Goal: Task Accomplishment & Management: Manage account settings

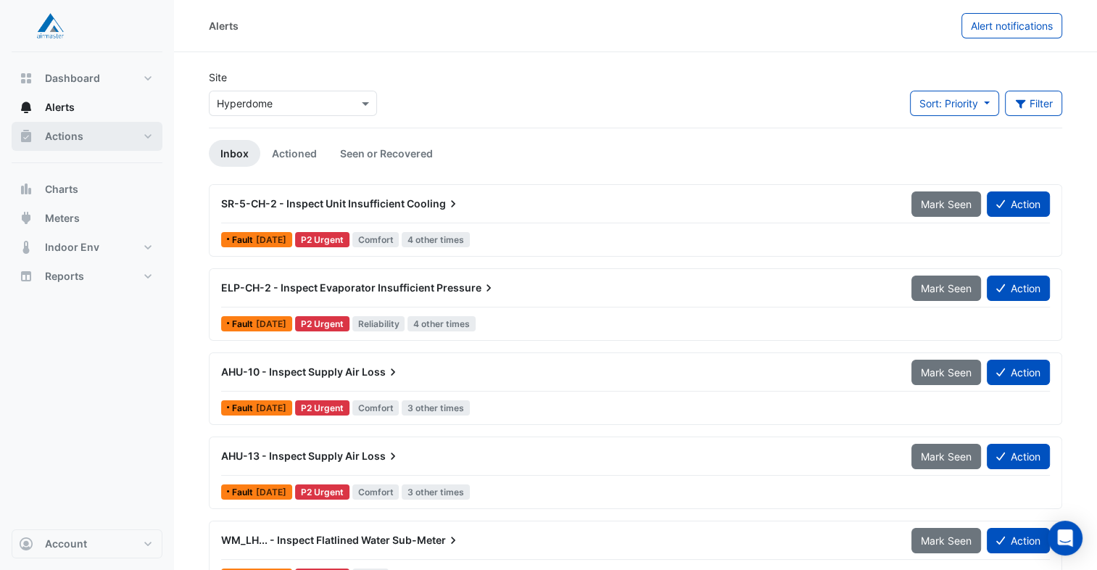
click at [64, 131] on span "Actions" at bounding box center [64, 136] width 38 height 15
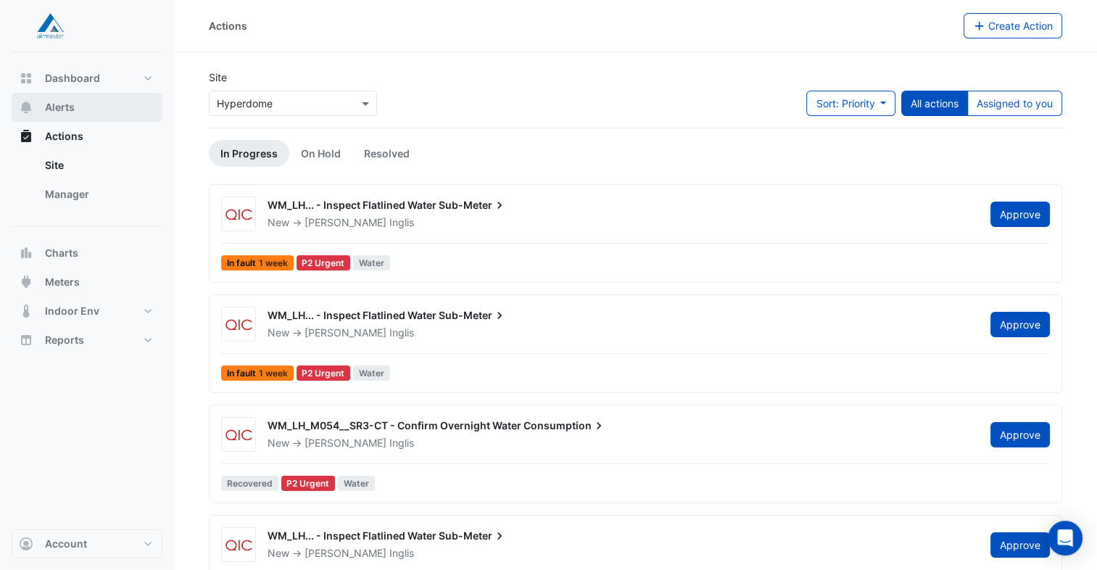
click at [58, 118] on button "Alerts" at bounding box center [87, 107] width 151 height 29
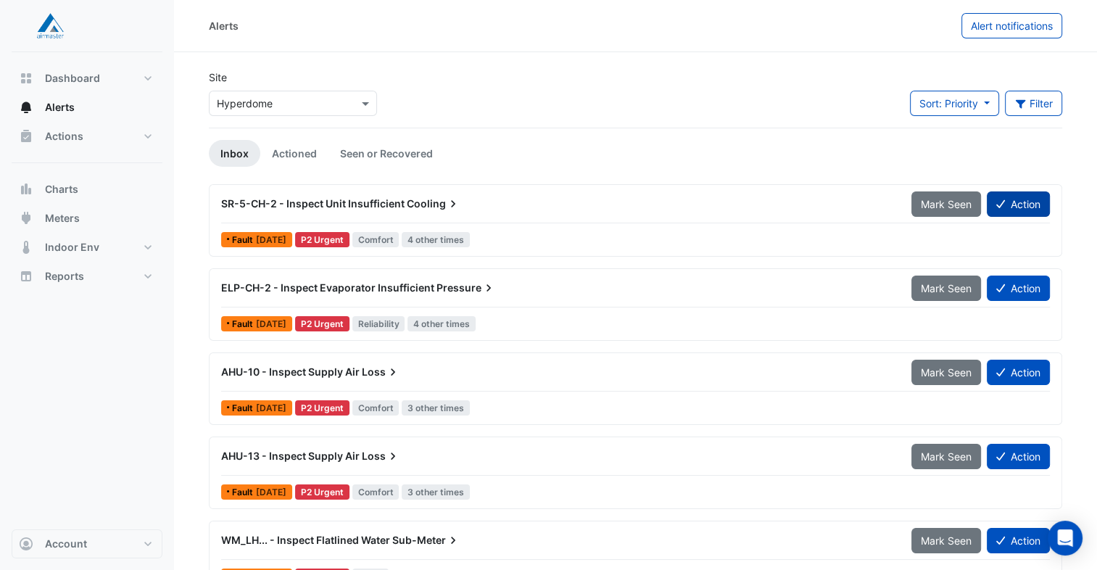
click at [1003, 202] on icon at bounding box center [1001, 204] width 9 height 10
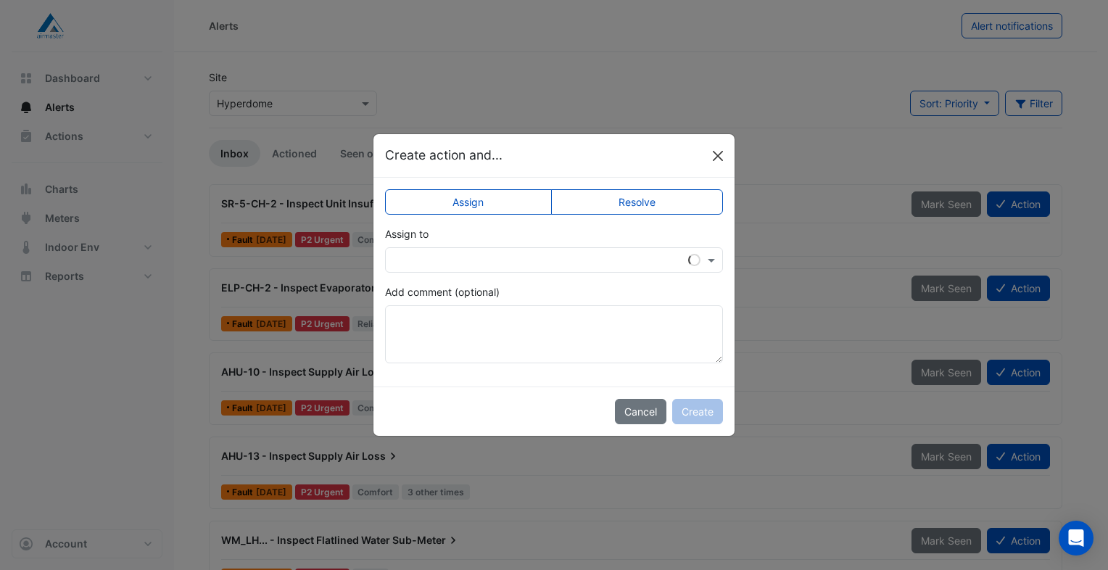
click at [720, 153] on button "Close" at bounding box center [718, 156] width 22 height 22
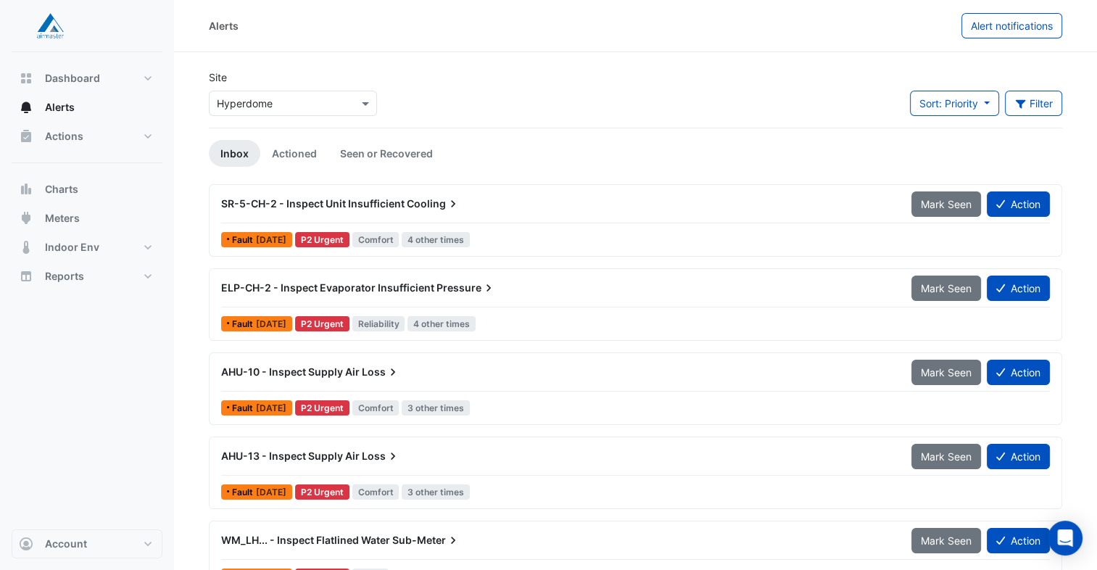
click at [608, 210] on div "SR-5-CH-2 - Inspect Unit Insufficient Cooling" at bounding box center [558, 204] width 691 height 26
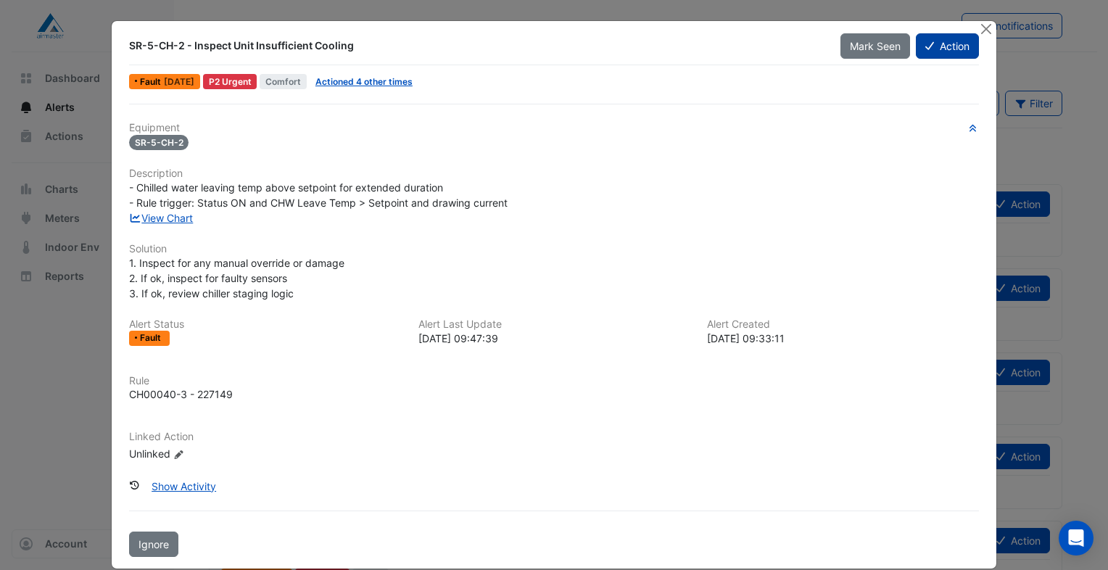
click at [940, 46] on button "Action" at bounding box center [947, 45] width 63 height 25
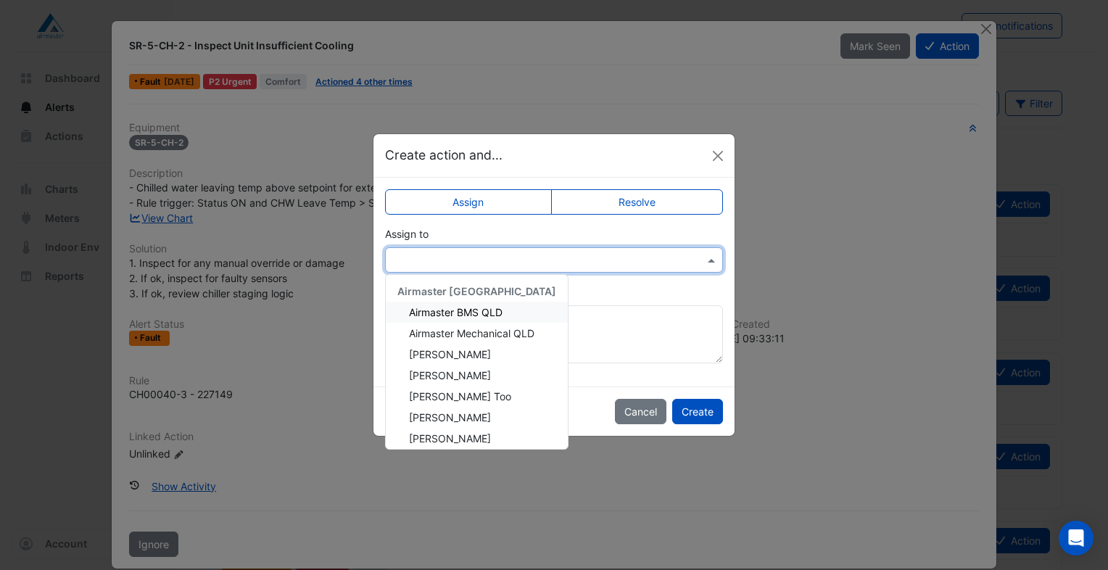
click at [644, 254] on input "text" at bounding box center [539, 260] width 293 height 15
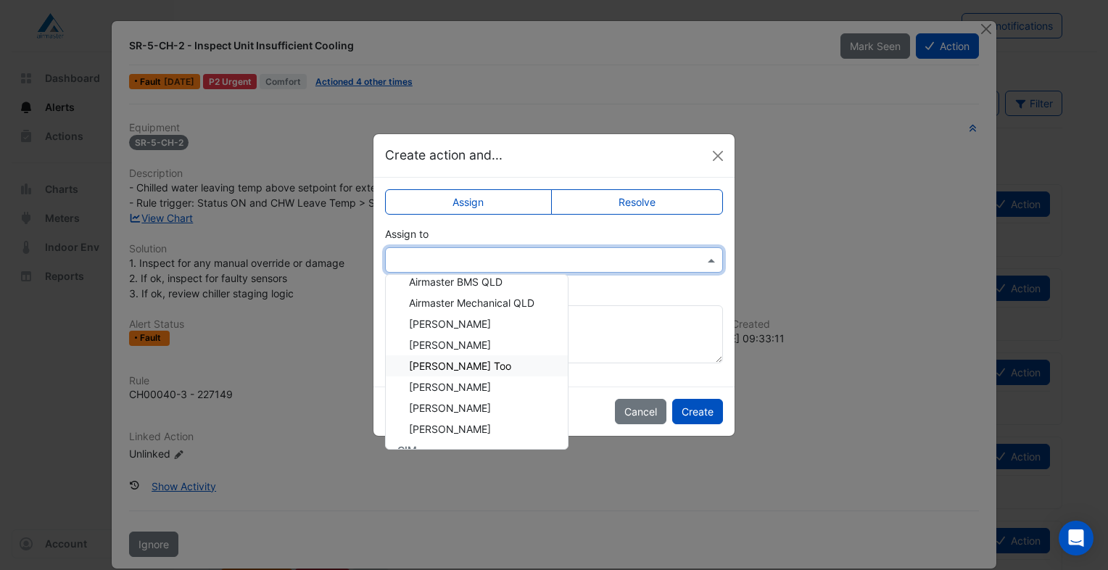
scroll to position [73, 0]
click at [458, 361] on span "[PERSON_NAME]" at bounding box center [450, 366] width 82 height 12
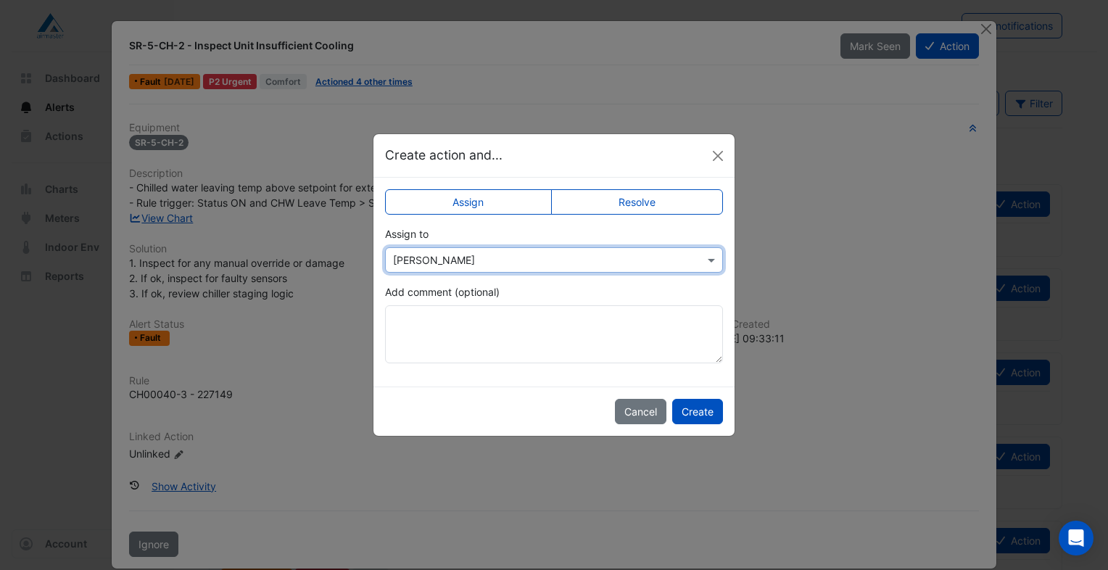
click at [643, 205] on label "Resolve" at bounding box center [637, 201] width 173 height 25
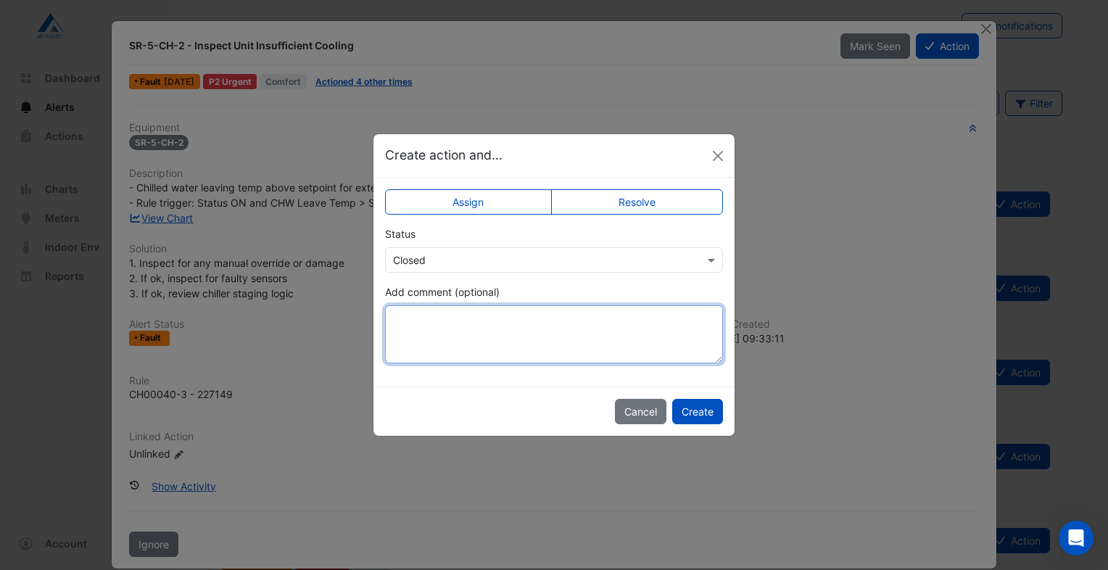
click at [569, 332] on textarea "Add comment (optional)" at bounding box center [554, 334] width 338 height 58
type textarea "**********"
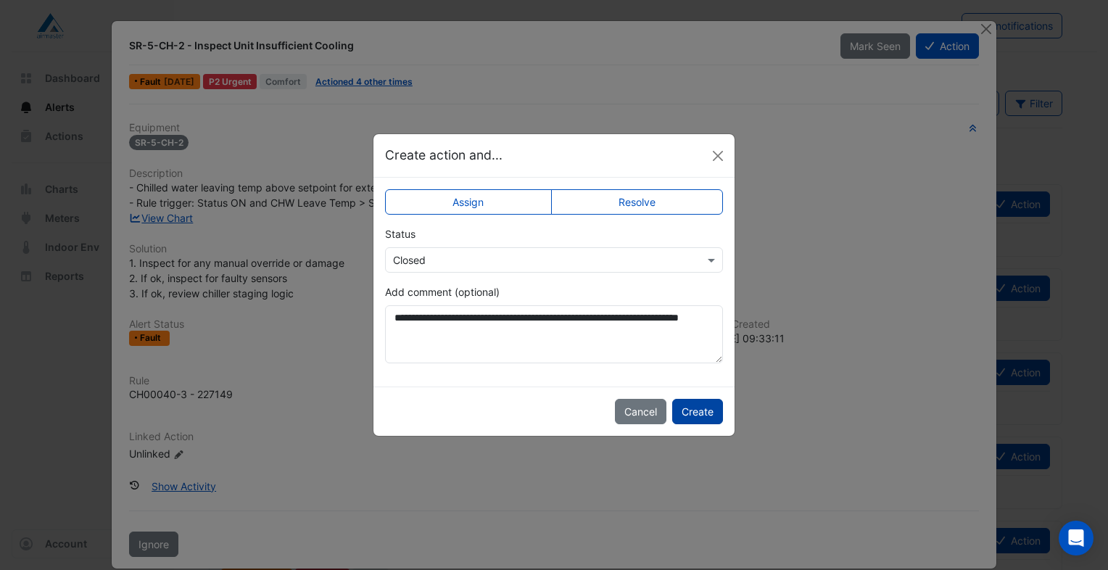
click at [696, 414] on button "Create" at bounding box center [697, 411] width 51 height 25
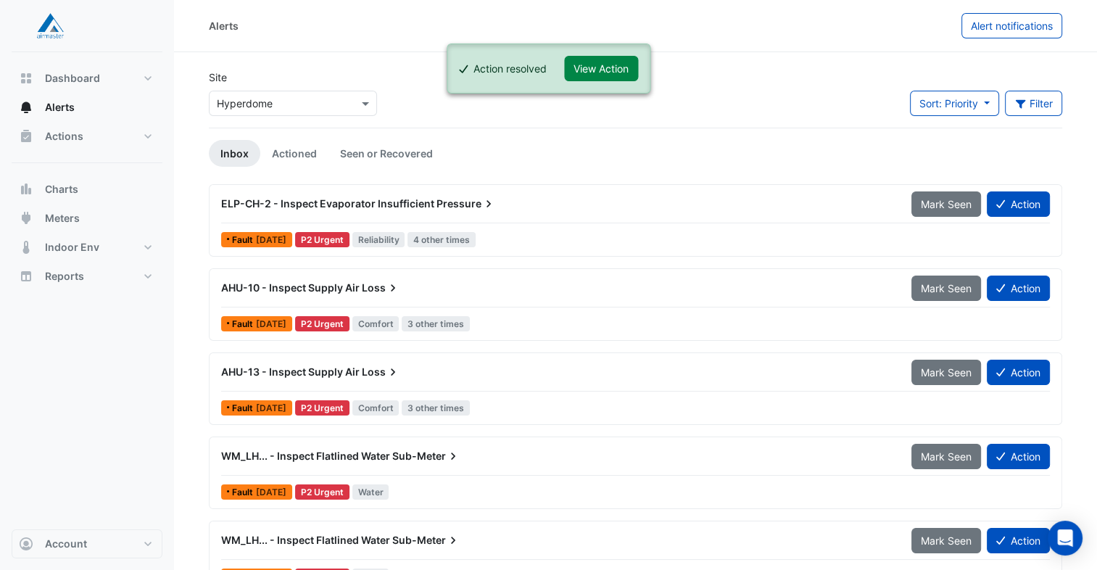
click at [414, 213] on div "ELP-CH-2 - Inspect Evaporator Insufficient Pressure" at bounding box center [558, 204] width 691 height 26
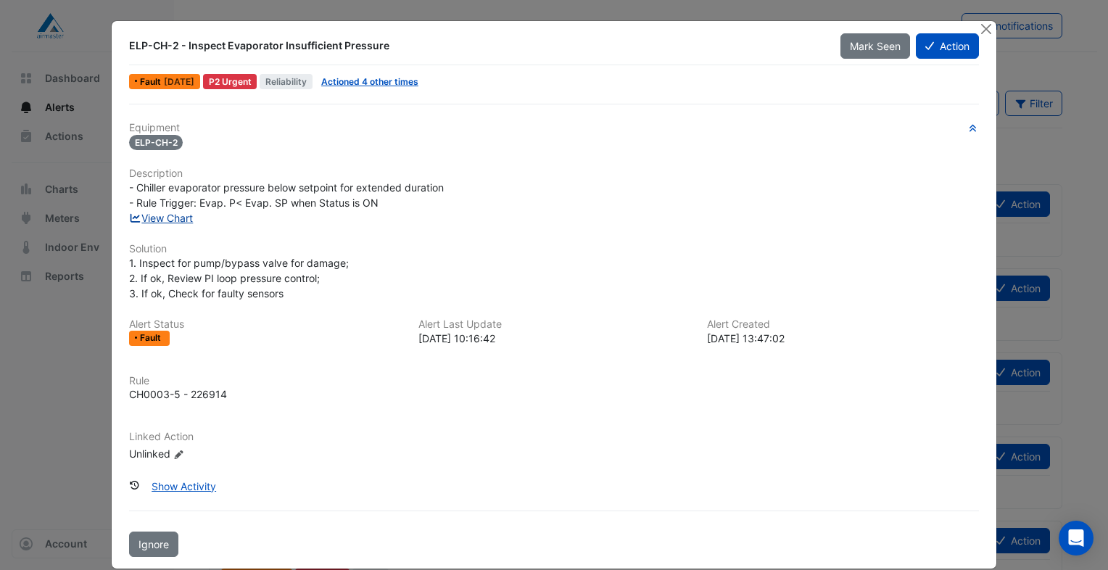
click at [141, 216] on link "View Chart" at bounding box center [161, 218] width 65 height 12
click at [951, 46] on button "Action" at bounding box center [947, 45] width 63 height 25
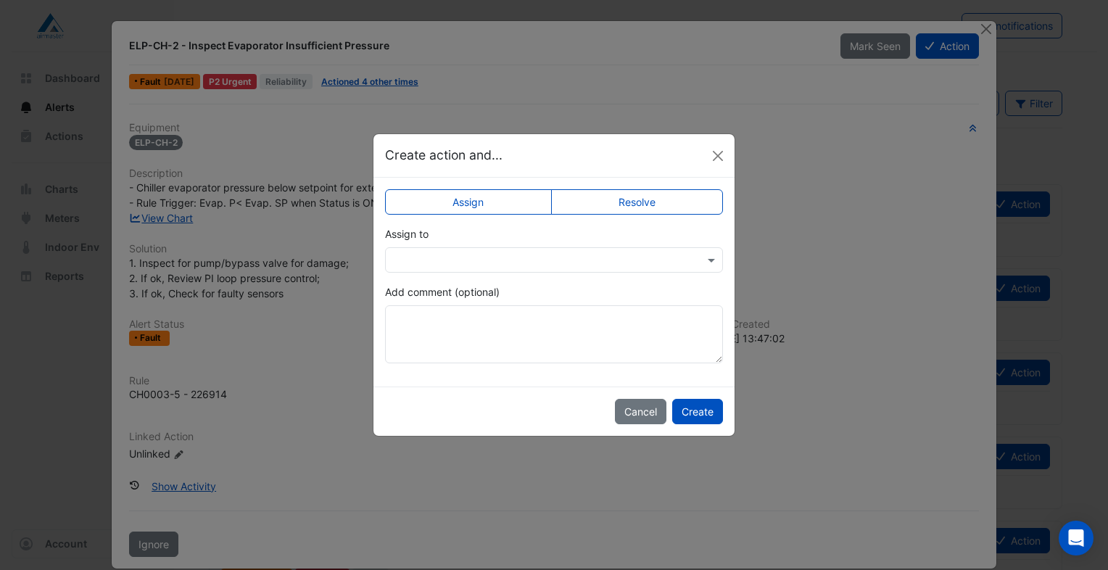
click at [680, 268] on div at bounding box center [554, 259] width 338 height 25
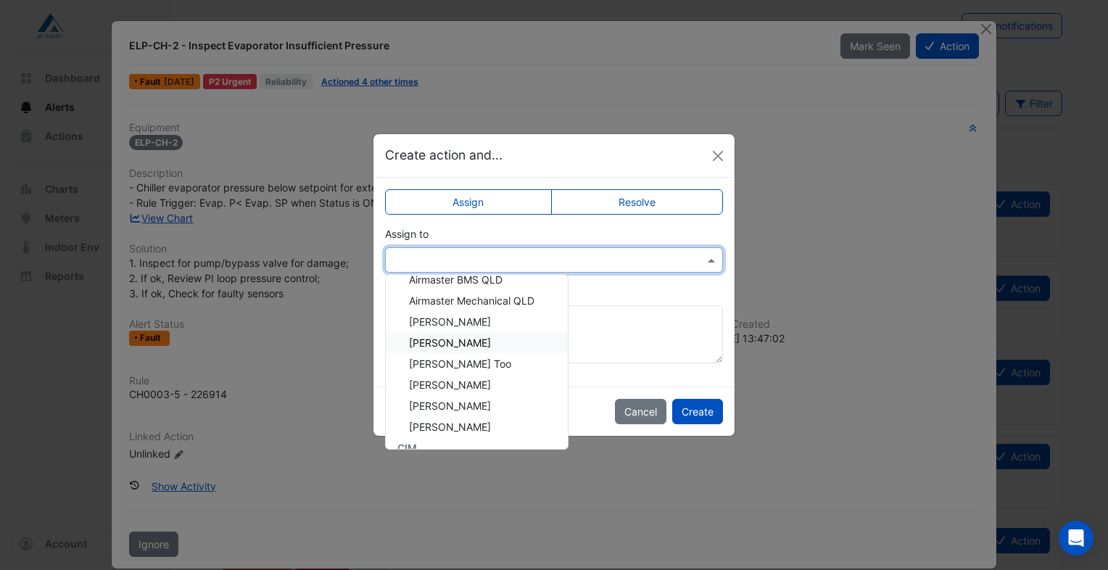
scroll to position [73, 0]
click at [463, 371] on span "[PERSON_NAME]" at bounding box center [450, 366] width 82 height 12
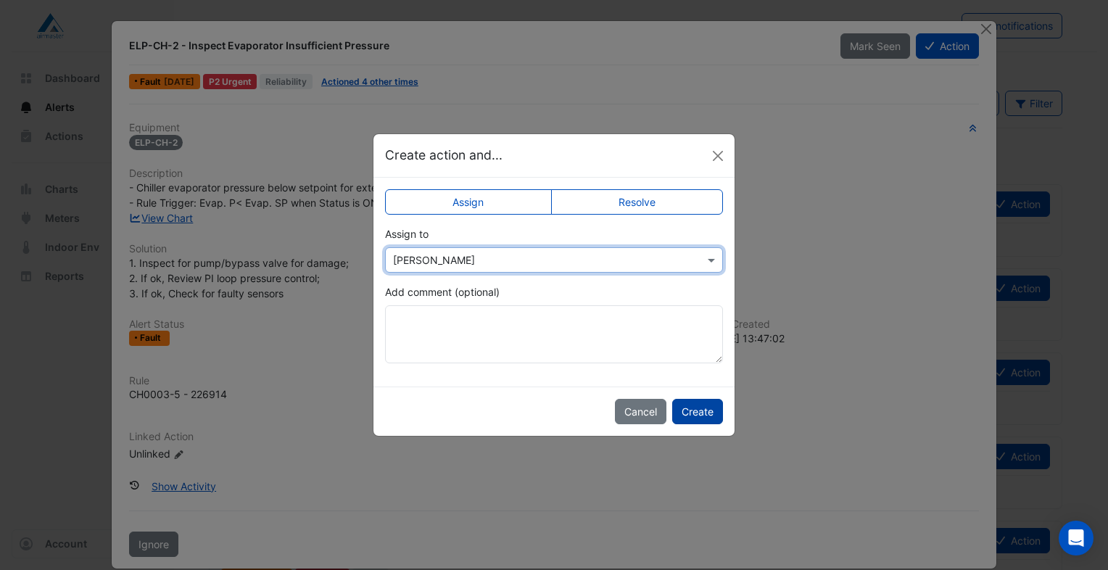
click at [699, 408] on button "Create" at bounding box center [697, 411] width 51 height 25
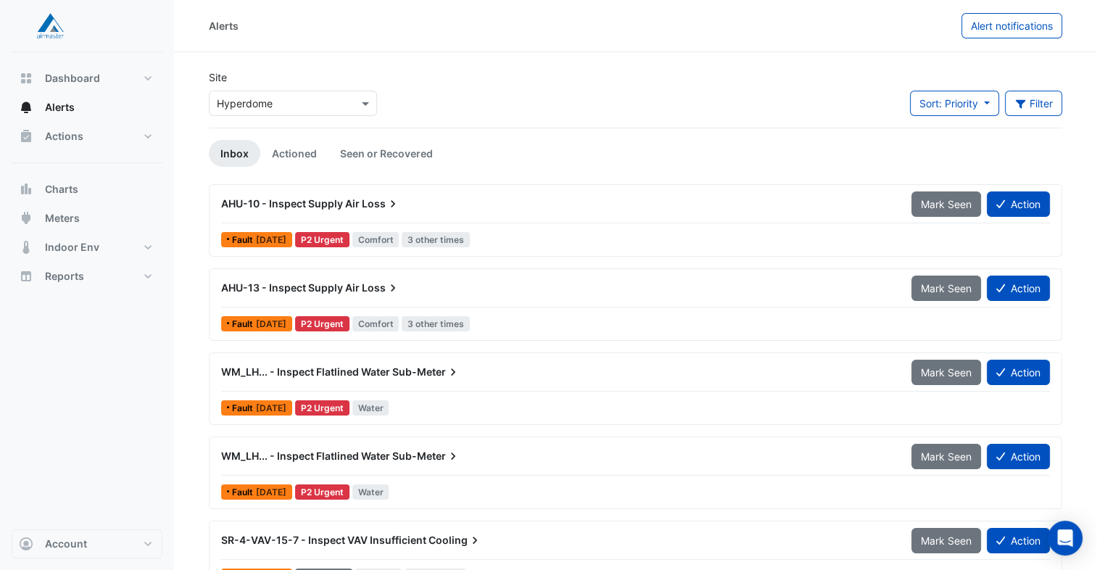
click at [429, 209] on div "AHU-10 - Inspect Supply Air Loss" at bounding box center [557, 204] width 673 height 15
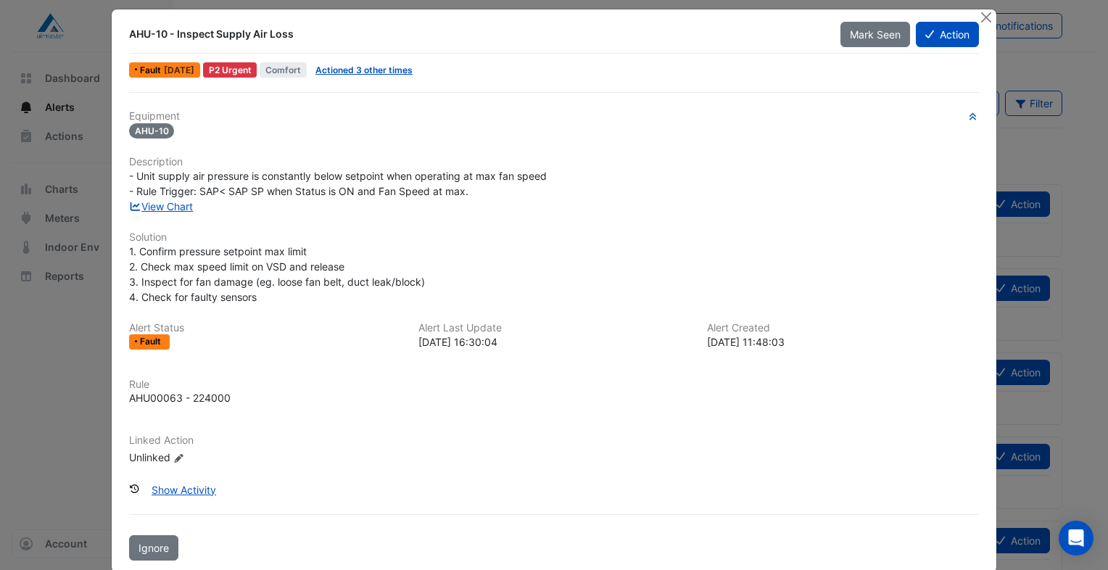
scroll to position [32, 0]
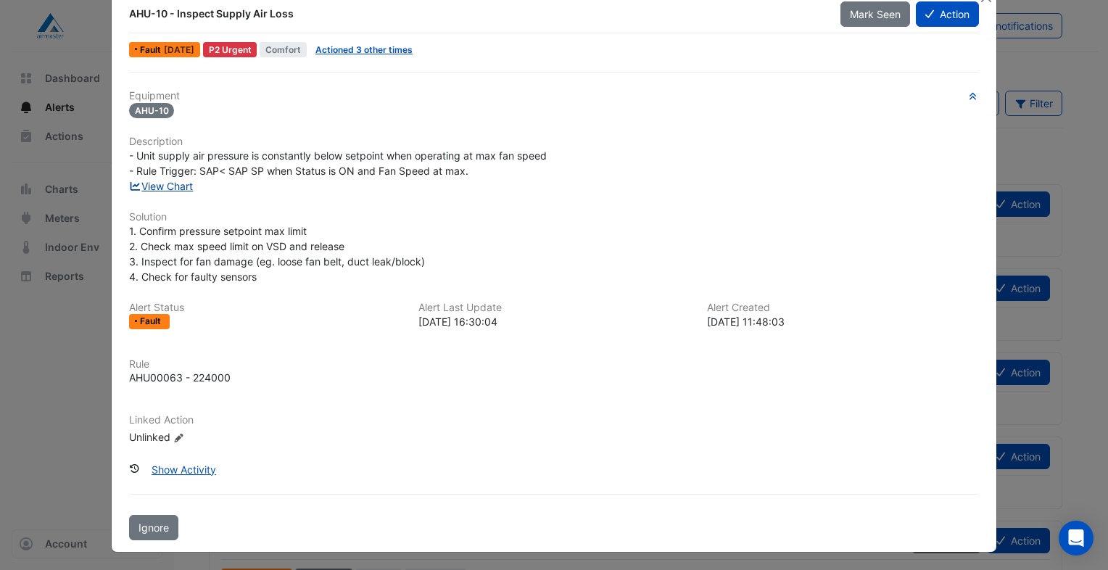
click at [168, 185] on link "View Chart" at bounding box center [161, 186] width 65 height 12
